Goal: Information Seeking & Learning: Learn about a topic

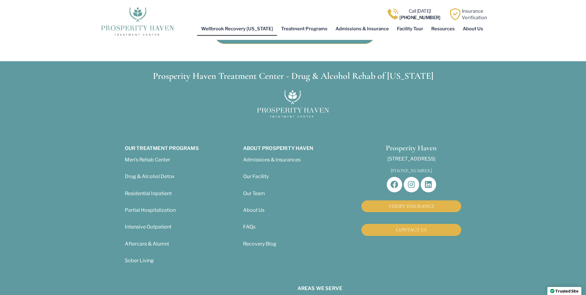
scroll to position [340, 0]
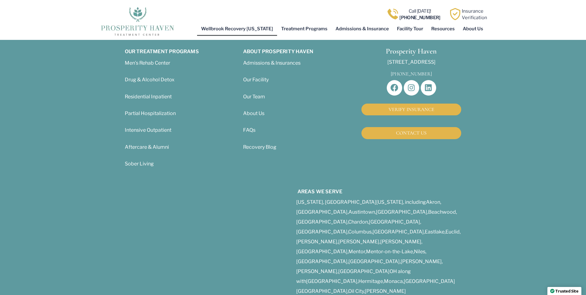
click at [248, 110] on span "About Us" at bounding box center [253, 113] width 21 height 6
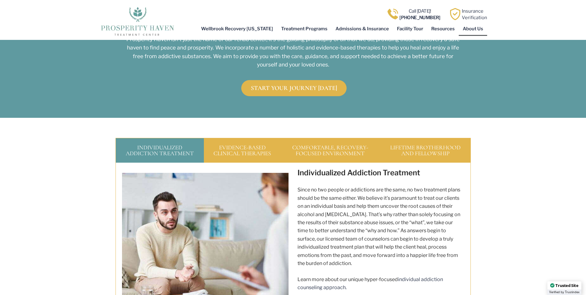
scroll to position [680, 0]
click at [253, 137] on div "EVIDENCE-BASED CLINICAL THERAPIES" at bounding box center [242, 149] width 76 height 25
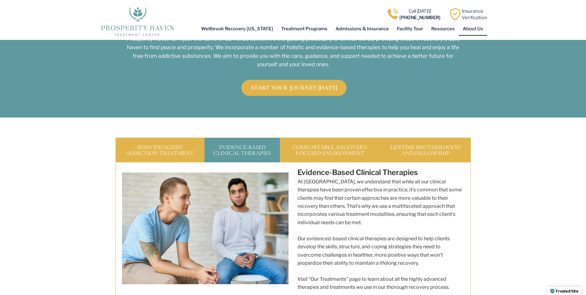
click at [292, 137] on div "COMFORTABLE, RECOVERY-FOCUSED ENVIRONMENT" at bounding box center [330, 149] width 100 height 25
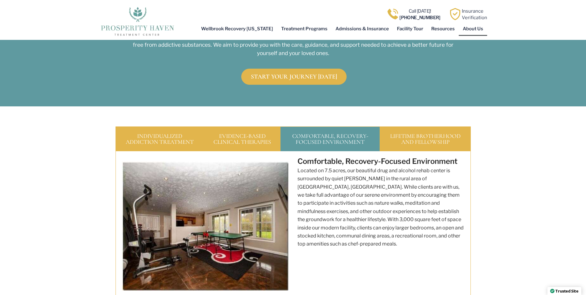
scroll to position [711, 0]
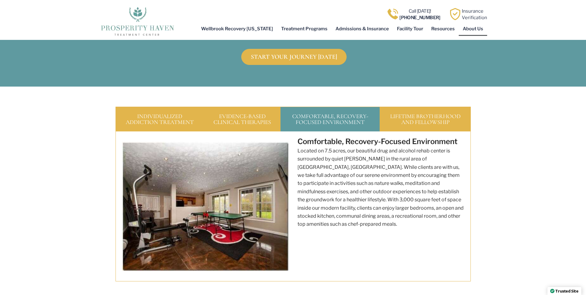
click at [409, 107] on div "LIFETIME BROTHERHOOD AND FELLOWSHIP" at bounding box center [425, 119] width 91 height 25
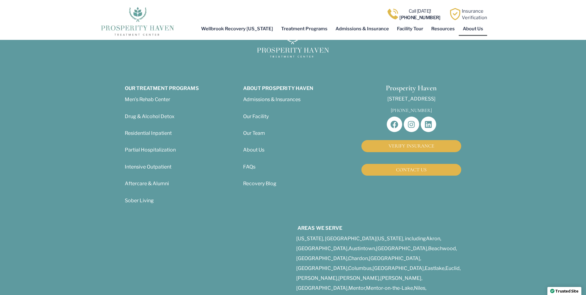
scroll to position [2101, 0]
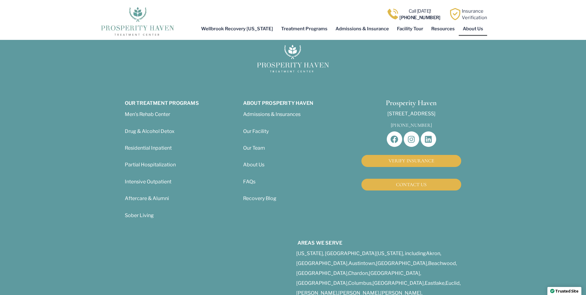
click at [254, 162] on span "About Us" at bounding box center [253, 165] width 21 height 6
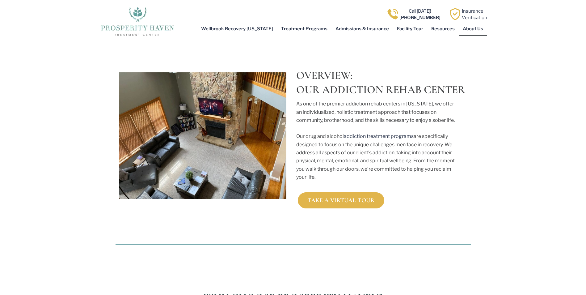
scroll to position [216, 0]
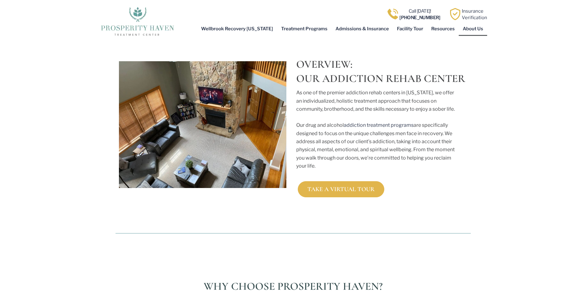
click at [345, 172] on div "Overview: Our Addiction Rehab Center As one of the premier addiction rehab cent…" at bounding box center [383, 120] width 181 height 160
click at [322, 186] on span "TAKE A VIRTUAL TOUR" at bounding box center [340, 189] width 67 height 6
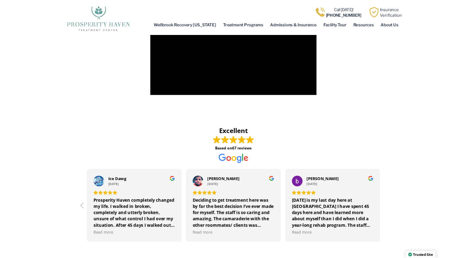
scroll to position [443, 0]
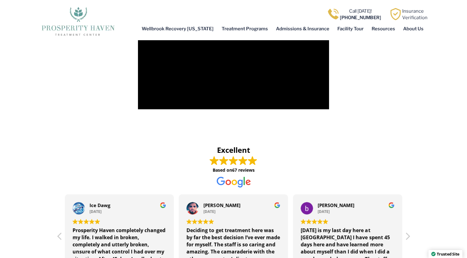
click at [340, 160] on span at bounding box center [233, 160] width 355 height 9
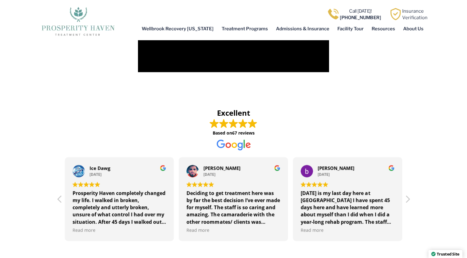
scroll to position [492, 0]
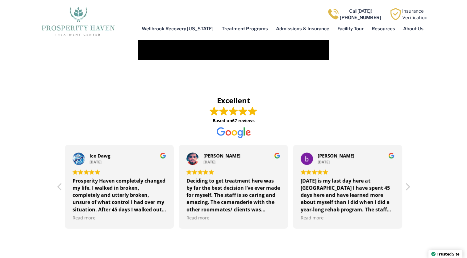
click at [415, 202] on div "I owe my life to Prosperity Haven, when I came in I was full of anxiety, my lif…" at bounding box center [462, 193] width 94 height 36
click at [415, 212] on span "Read more" at bounding box center [462, 215] width 94 height 8
click at [415, 214] on span "Read more" at bounding box center [426, 216] width 23 height 6
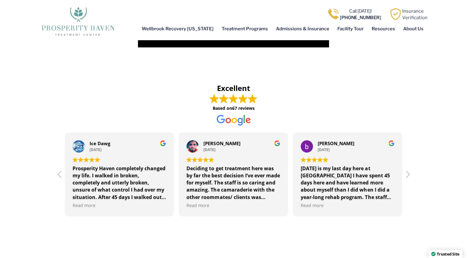
scroll to position [517, 0]
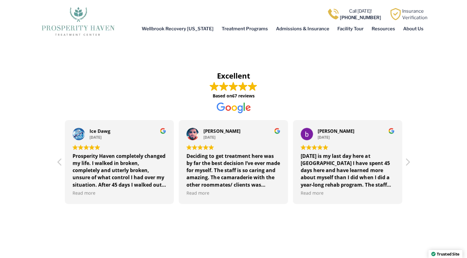
click at [407, 161] on div at bounding box center [407, 163] width 7 height 15
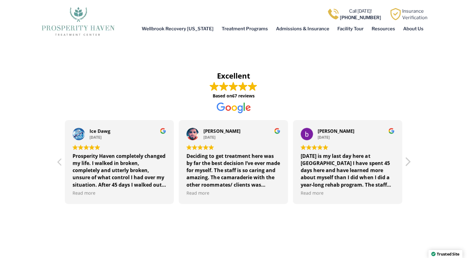
click at [407, 161] on div at bounding box center [407, 163] width 7 height 15
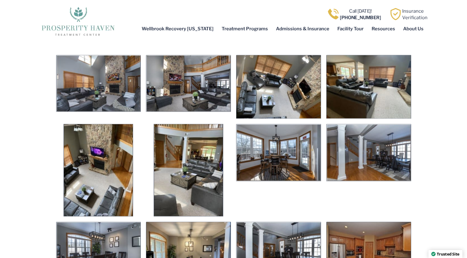
scroll to position [1296, 0]
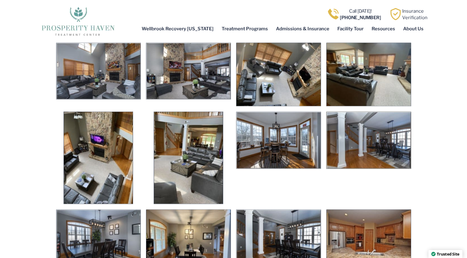
click at [393, 149] on img at bounding box center [369, 140] width 85 height 57
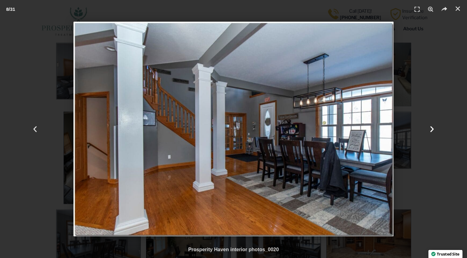
click at [430, 133] on div "Next" at bounding box center [432, 129] width 70 height 258
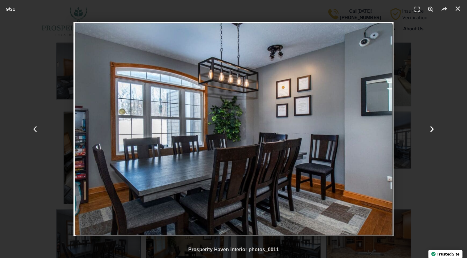
click at [430, 133] on div "Next" at bounding box center [432, 129] width 70 height 258
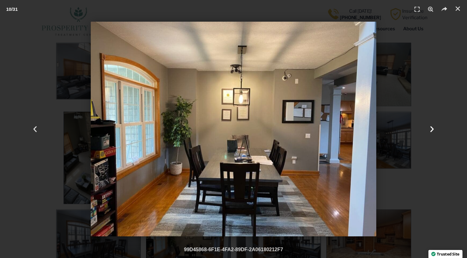
click at [430, 133] on div "Next" at bounding box center [432, 129] width 70 height 258
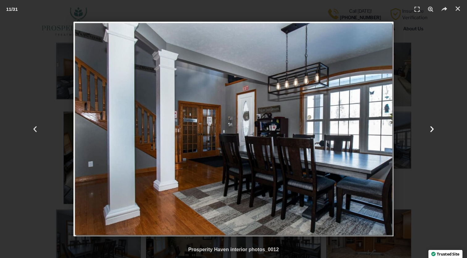
click at [430, 133] on div "Next" at bounding box center [432, 129] width 70 height 258
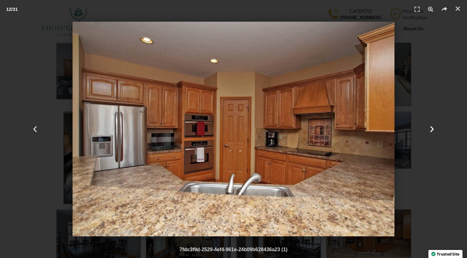
click at [430, 133] on div "Next" at bounding box center [432, 129] width 70 height 258
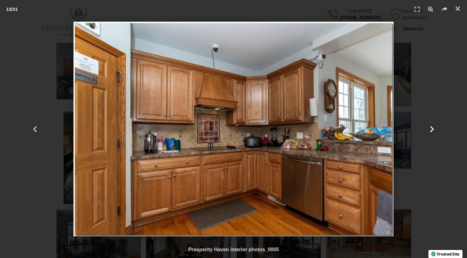
click at [430, 133] on div "Next" at bounding box center [432, 129] width 70 height 258
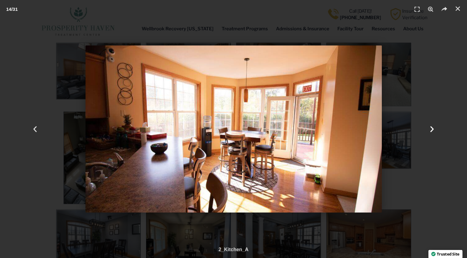
click at [430, 133] on div "Next" at bounding box center [432, 129] width 70 height 258
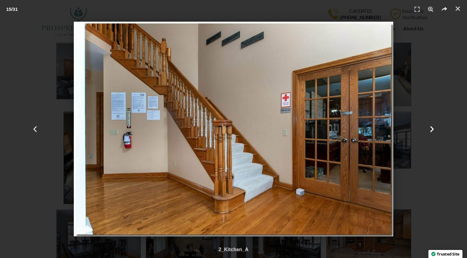
click at [430, 133] on div "Next" at bounding box center [432, 129] width 70 height 258
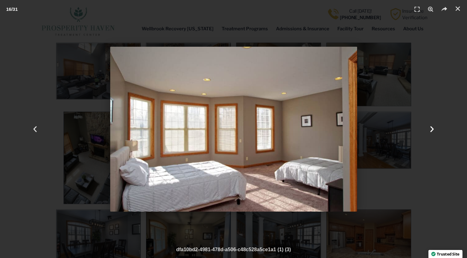
click at [430, 133] on div "Next" at bounding box center [432, 129] width 70 height 258
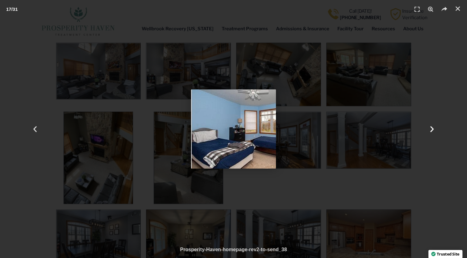
click at [430, 133] on div "Next" at bounding box center [432, 129] width 70 height 258
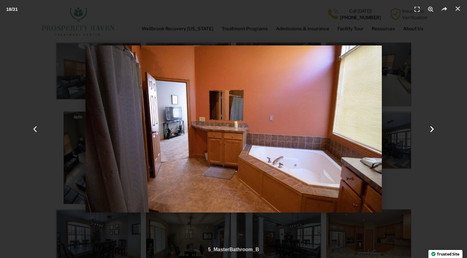
click at [430, 133] on div "Next" at bounding box center [432, 129] width 70 height 258
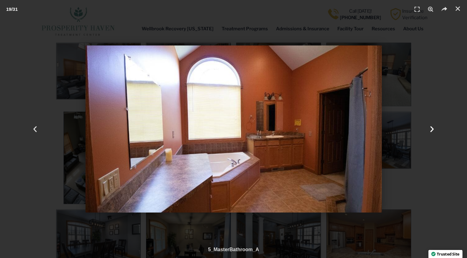
click at [430, 133] on div "Next" at bounding box center [432, 129] width 70 height 258
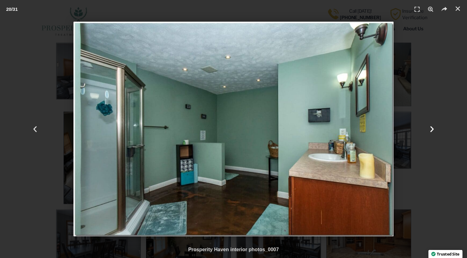
click at [430, 133] on div "Next" at bounding box center [432, 129] width 70 height 258
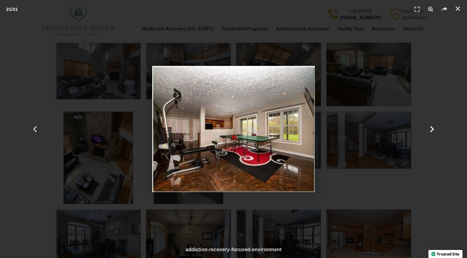
click at [430, 133] on div "Next" at bounding box center [432, 129] width 70 height 258
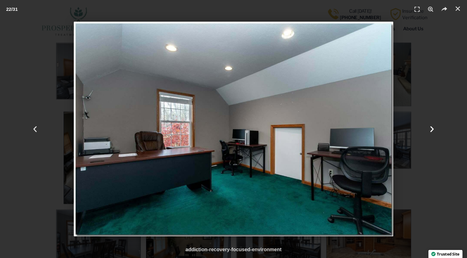
click at [430, 133] on div "Next" at bounding box center [432, 129] width 70 height 258
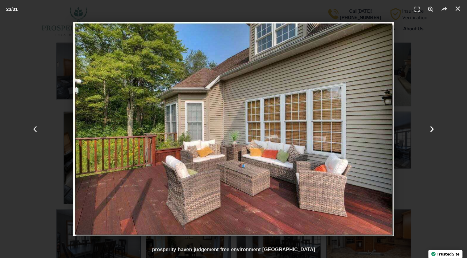
click at [430, 133] on div "Next" at bounding box center [432, 129] width 70 height 258
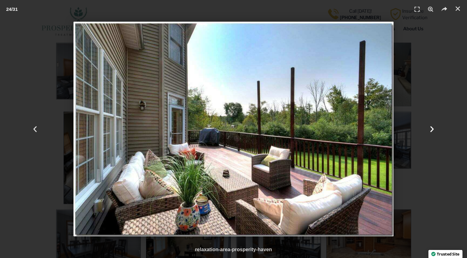
click at [430, 133] on div "Next" at bounding box center [432, 129] width 70 height 258
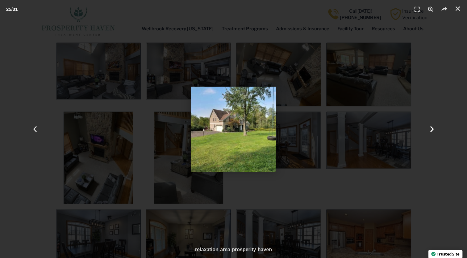
click at [430, 133] on div "Next" at bounding box center [432, 129] width 70 height 258
